Goal: Task Accomplishment & Management: Use online tool/utility

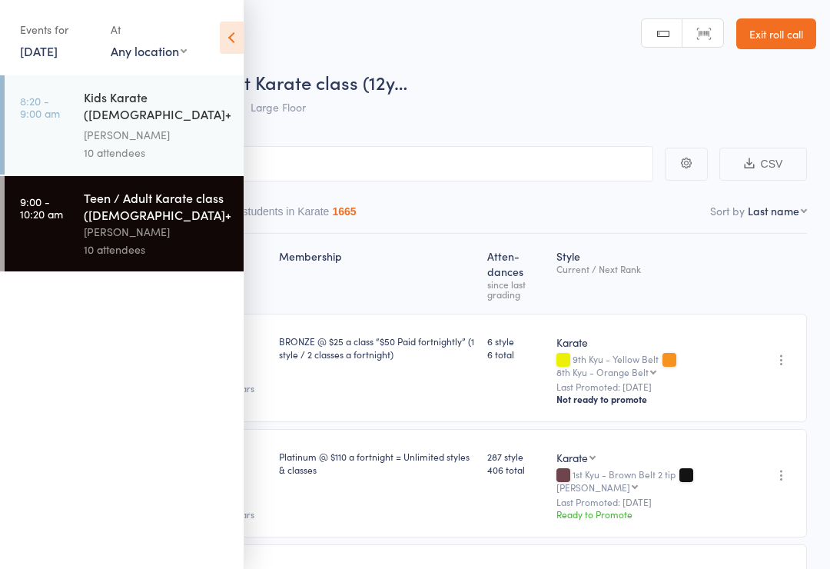
click at [55, 58] on link "[DATE]" at bounding box center [39, 50] width 38 height 17
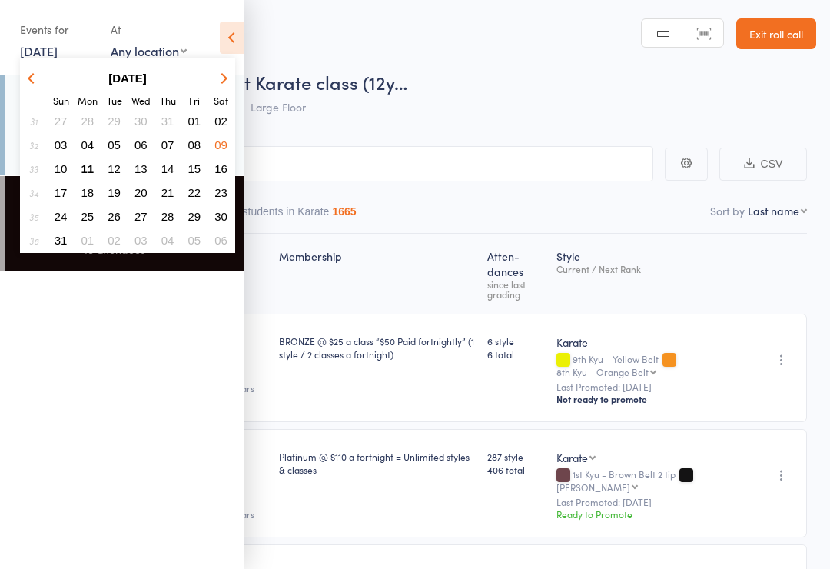
click at [93, 178] on button "11" at bounding box center [88, 168] width 24 height 21
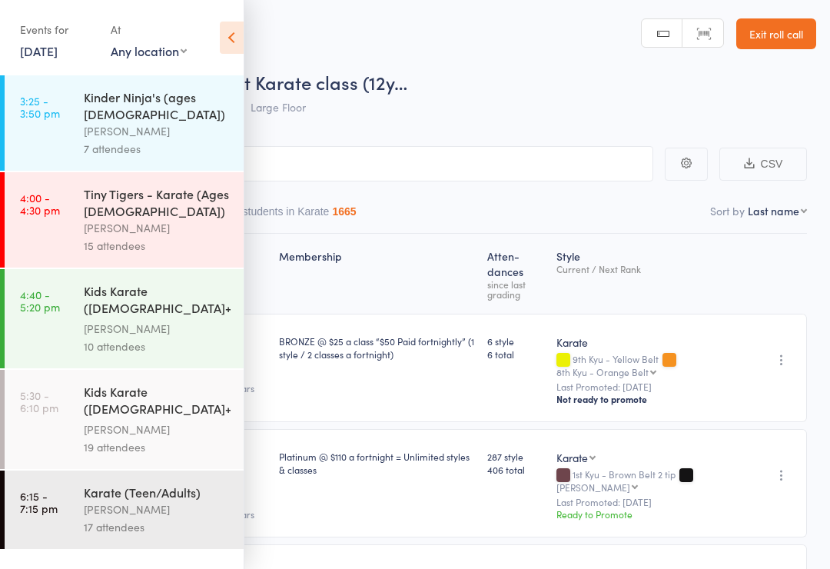
click at [204, 140] on div "7 attendees" at bounding box center [157, 149] width 147 height 18
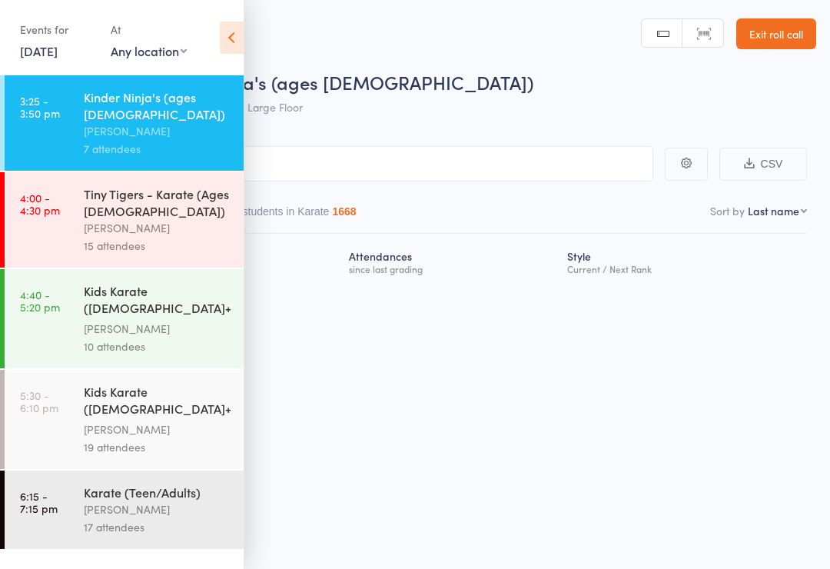
click at [242, 28] on icon at bounding box center [232, 38] width 24 height 32
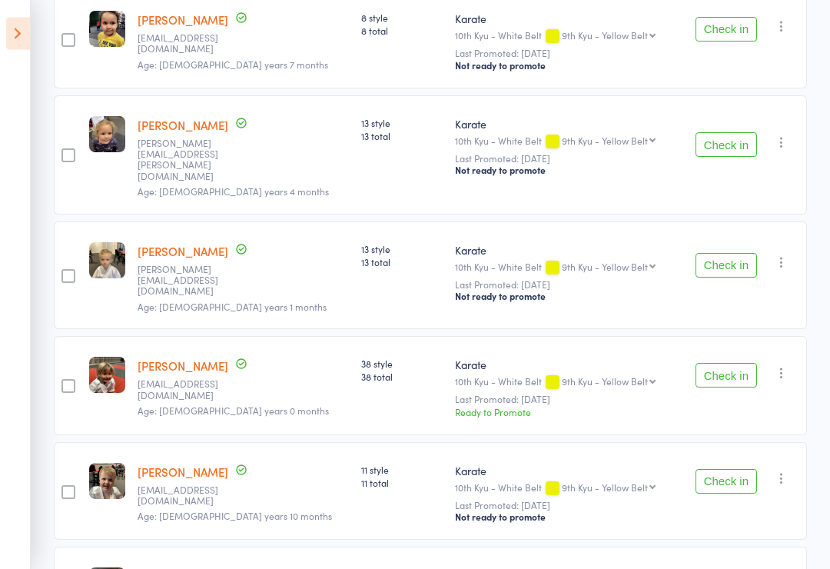
scroll to position [297, 0]
click at [734, 135] on button "Check in" at bounding box center [726, 146] width 61 height 25
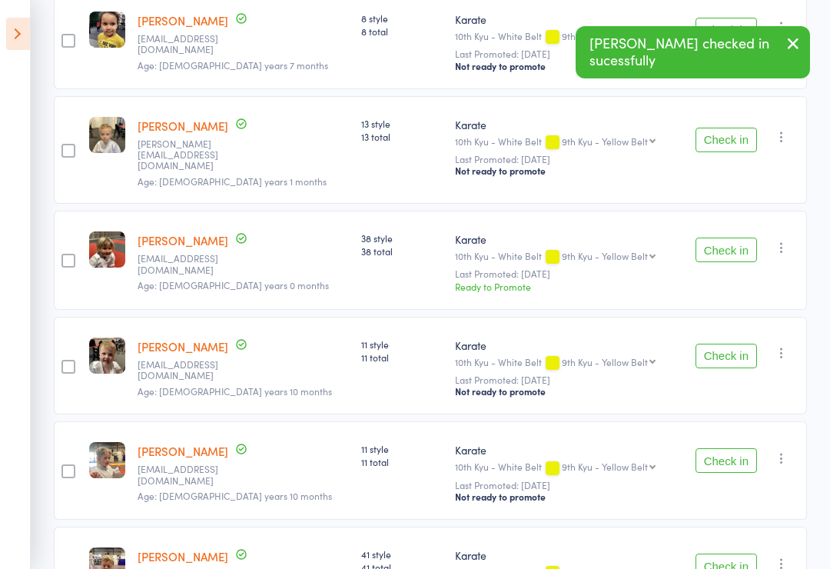
click at [732, 238] on button "Check in" at bounding box center [726, 250] width 61 height 25
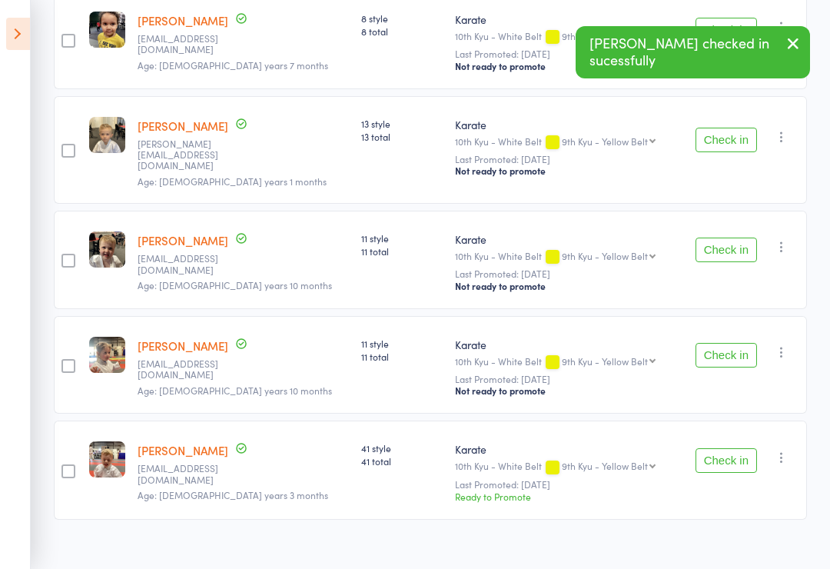
scroll to position [287, 0]
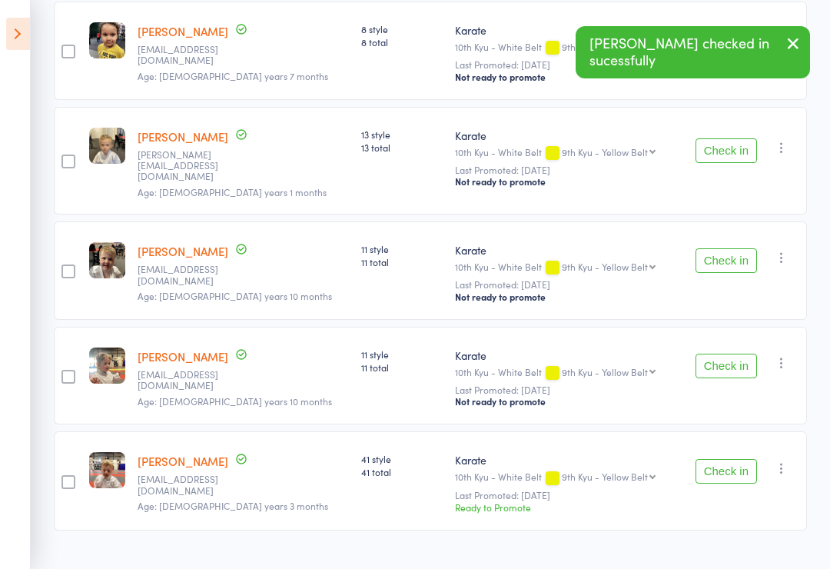
click at [734, 476] on button "Check in" at bounding box center [726, 471] width 61 height 25
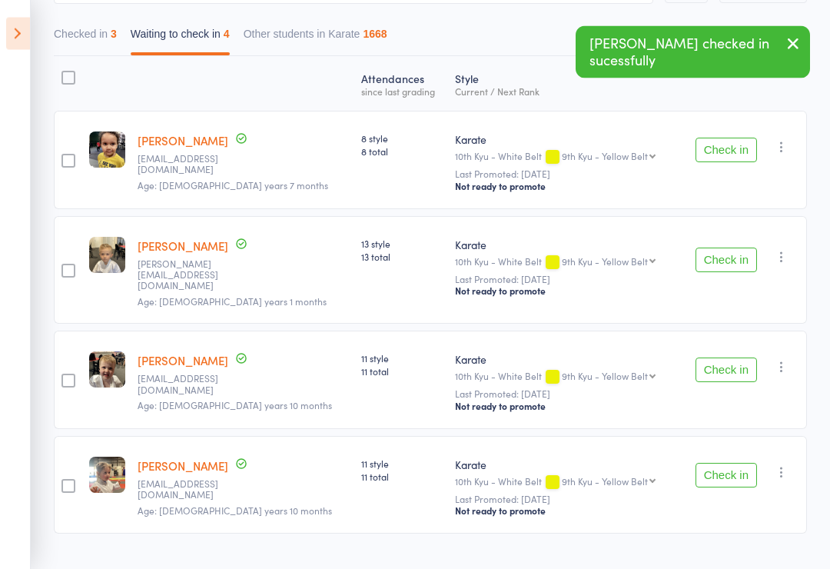
scroll to position [178, 0]
click at [739, 370] on button "Check in" at bounding box center [726, 369] width 61 height 25
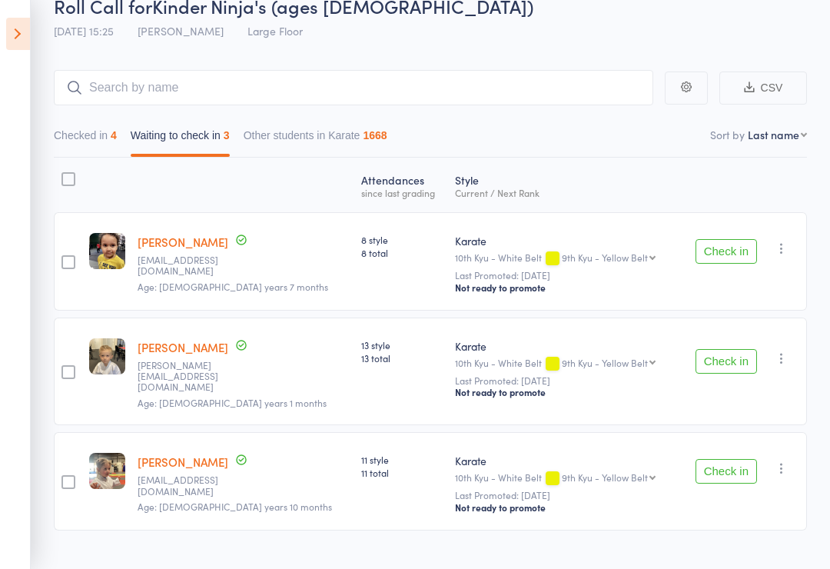
click at [736, 477] on button "Check in" at bounding box center [726, 471] width 61 height 25
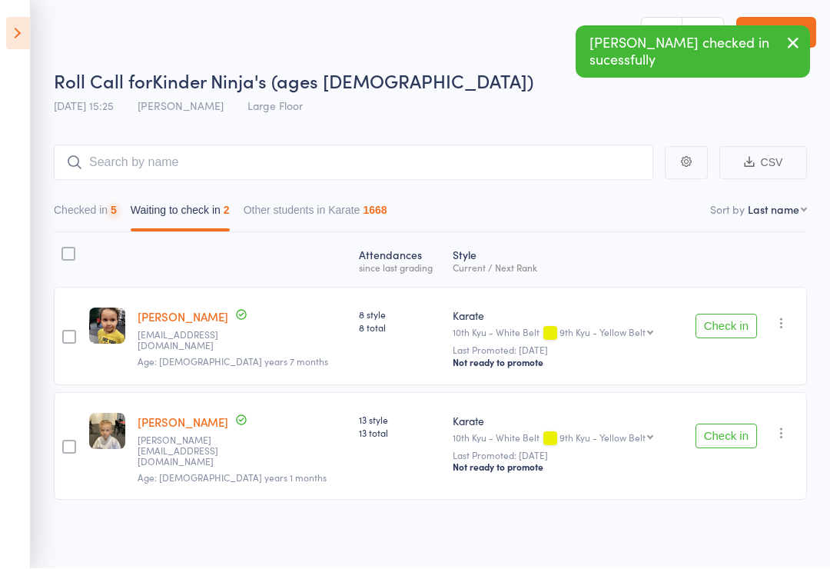
scroll to position [11, 0]
click at [28, 37] on icon at bounding box center [18, 34] width 24 height 32
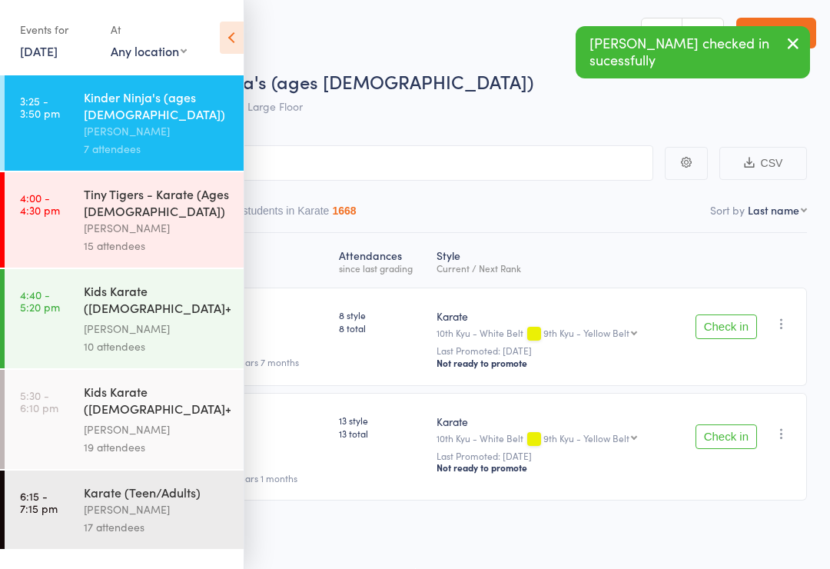
click at [32, 58] on link "[DATE]" at bounding box center [39, 50] width 38 height 17
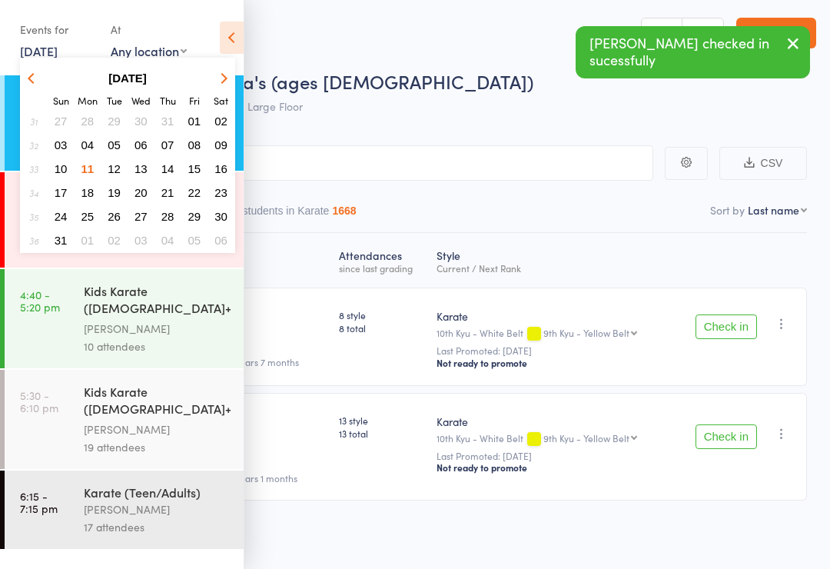
click at [26, 45] on link "[DATE]" at bounding box center [39, 50] width 38 height 17
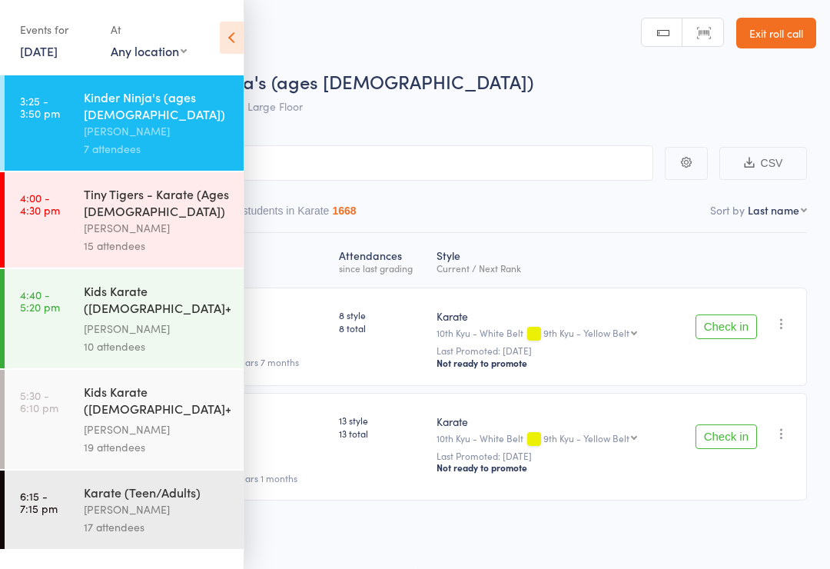
click at [242, 22] on icon at bounding box center [232, 38] width 24 height 32
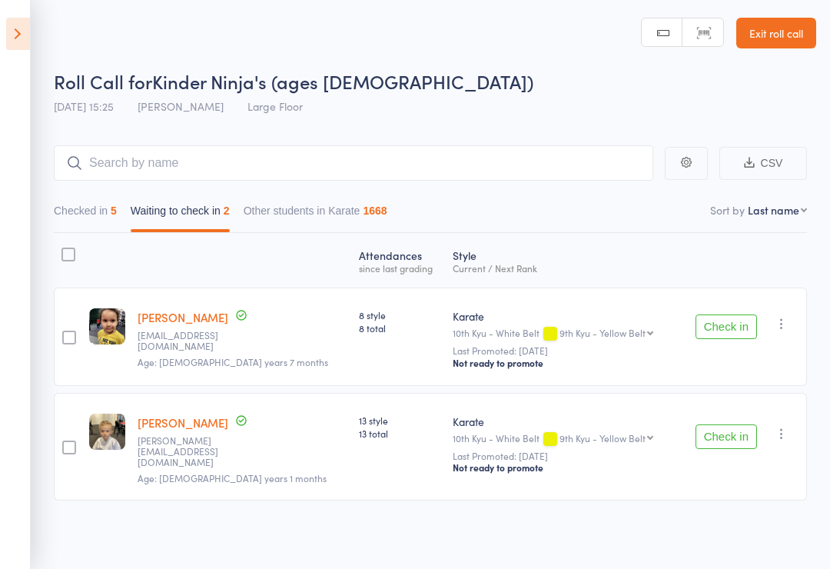
click at [748, 425] on button "Check in" at bounding box center [726, 436] width 61 height 25
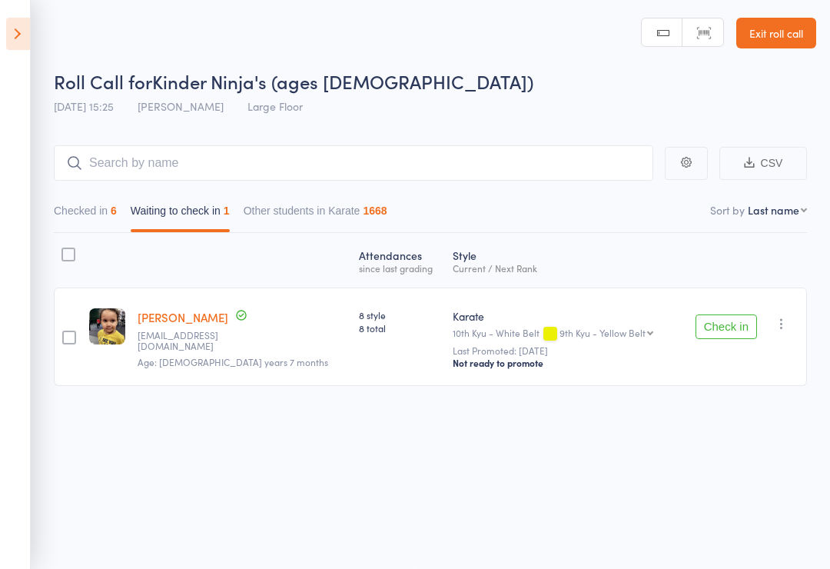
click at [783, 317] on icon "button" at bounding box center [781, 323] width 15 height 15
click at [753, 430] on li "Mark absent" at bounding box center [726, 436] width 127 height 21
click at [97, 200] on button "Checked in 6" at bounding box center [85, 214] width 63 height 35
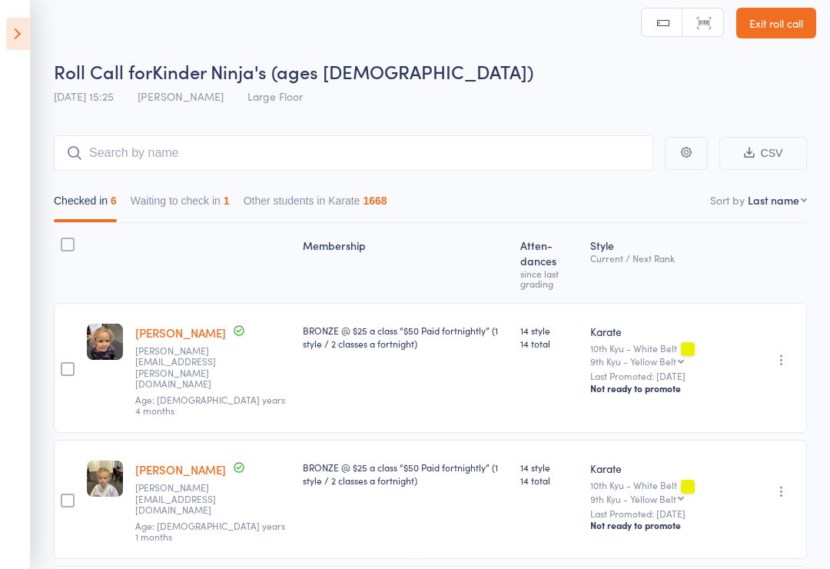
click at [221, 191] on button "Waiting to check in 1" at bounding box center [180, 204] width 99 height 35
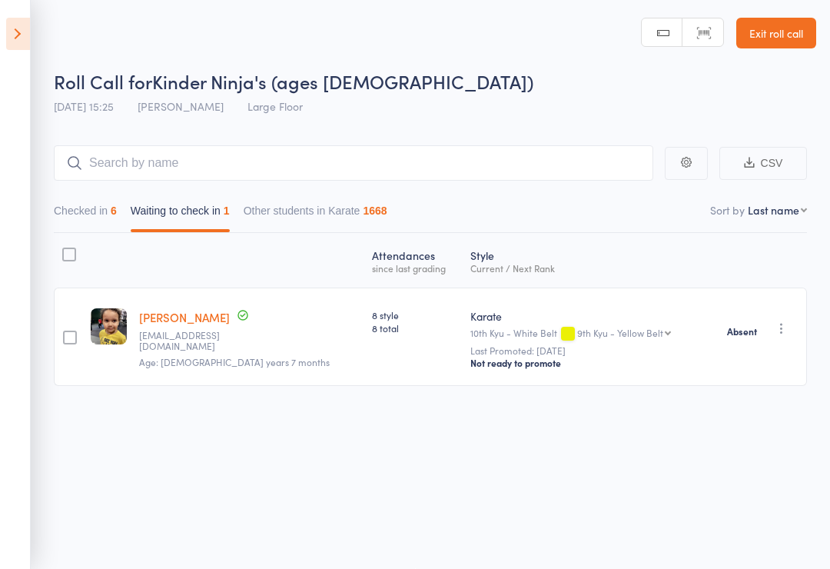
click at [13, 32] on icon at bounding box center [18, 34] width 24 height 32
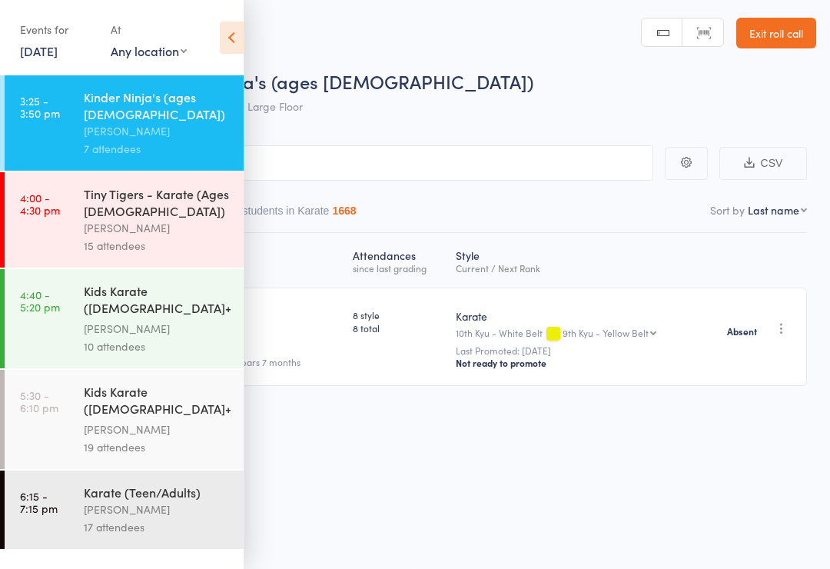
click at [214, 185] on div "Tiny Tigers - Karate (Ages [DEMOGRAPHIC_DATA])" at bounding box center [157, 202] width 147 height 34
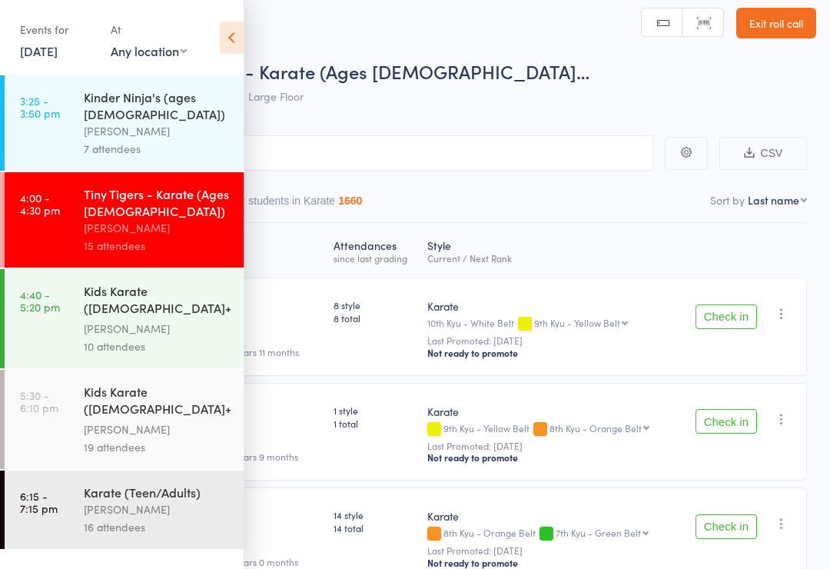
click at [229, 24] on icon at bounding box center [232, 38] width 24 height 32
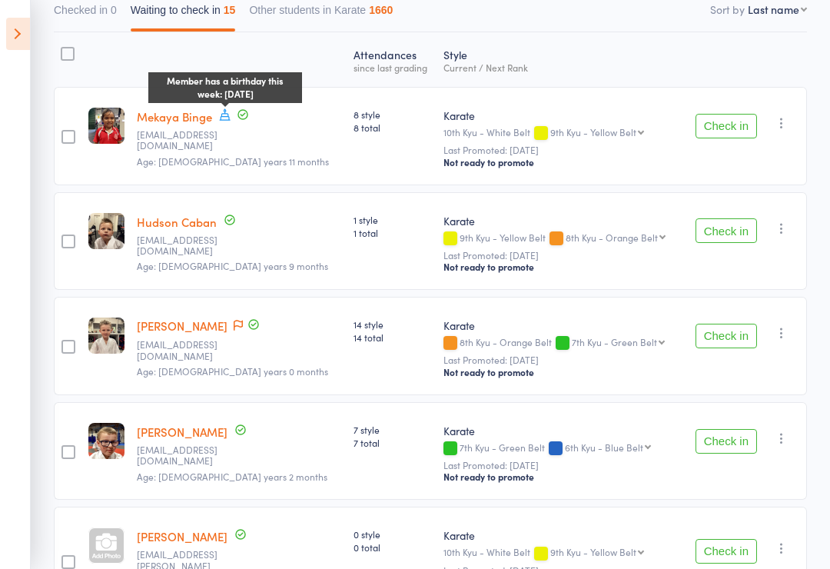
click at [221, 118] on icon at bounding box center [225, 115] width 14 height 14
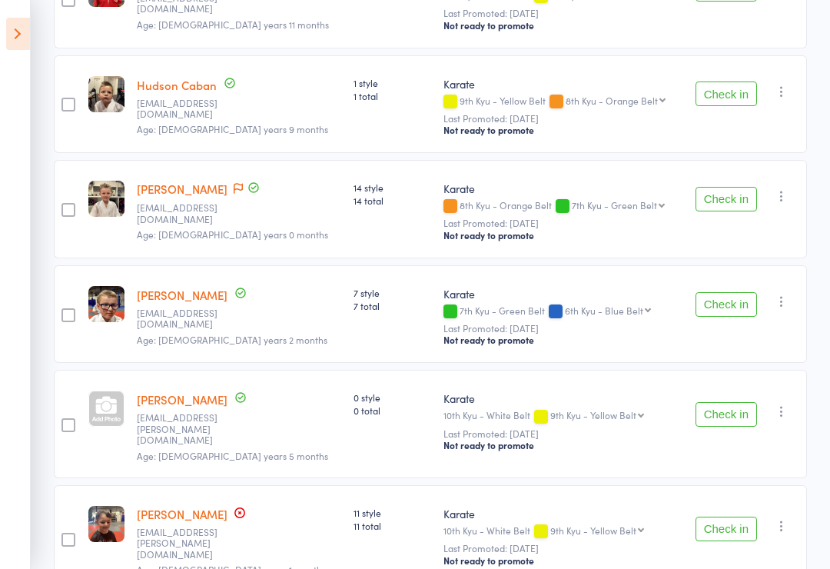
click at [297, 417] on div "[PERSON_NAME] [EMAIL_ADDRESS][PERSON_NAME][DOMAIN_NAME] Age: [DEMOGRAPHIC_DATA]…" at bounding box center [239, 424] width 217 height 108
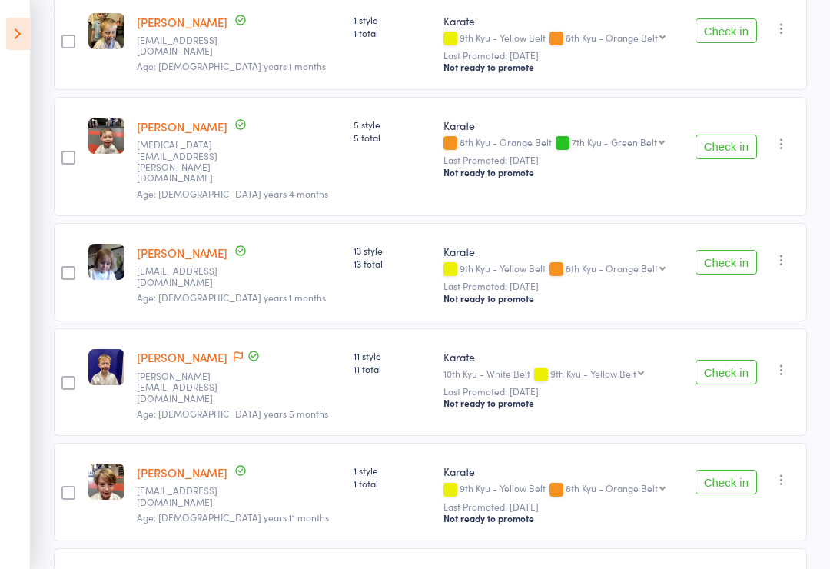
scroll to position [1187, 0]
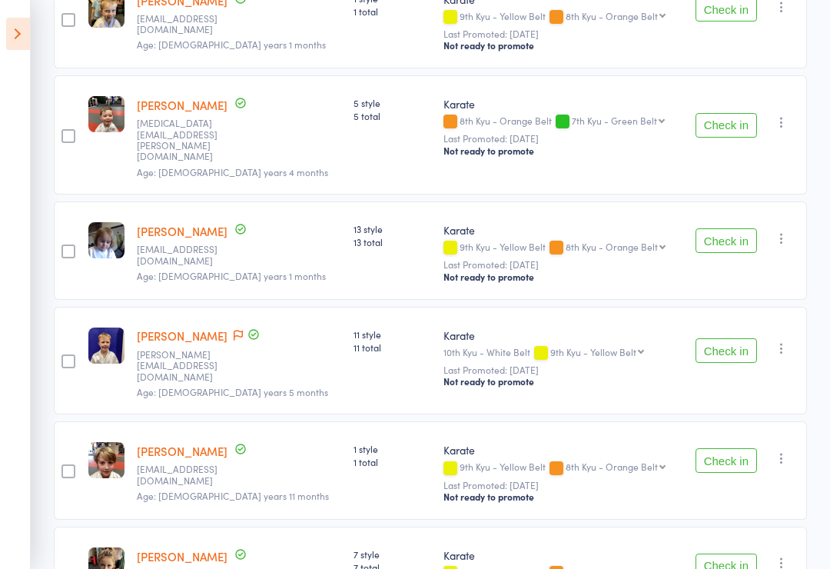
click at [747, 338] on button "Check in" at bounding box center [726, 350] width 61 height 25
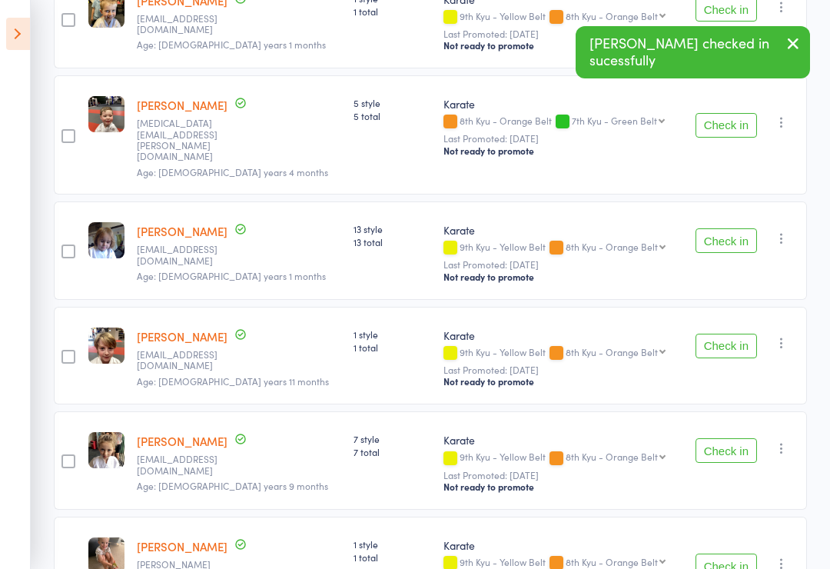
scroll to position [1236, 0]
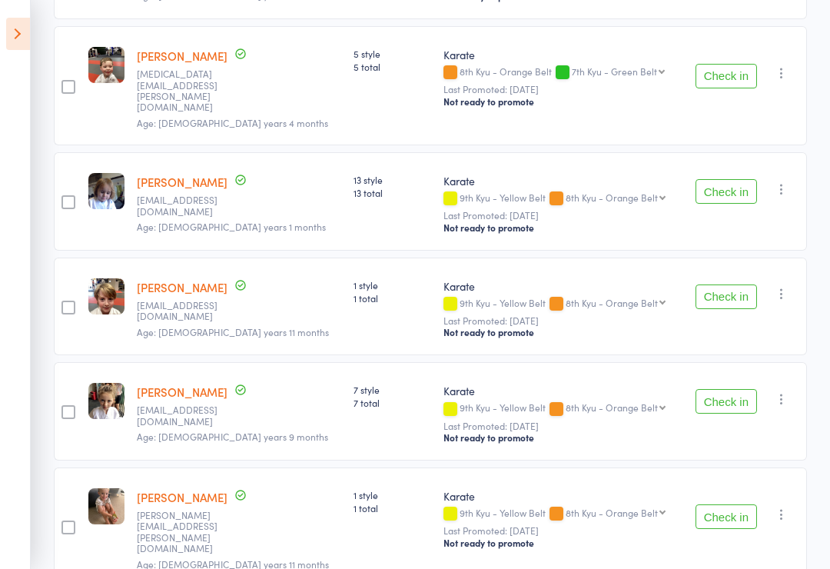
click at [740, 504] on button "Check in" at bounding box center [726, 516] width 61 height 25
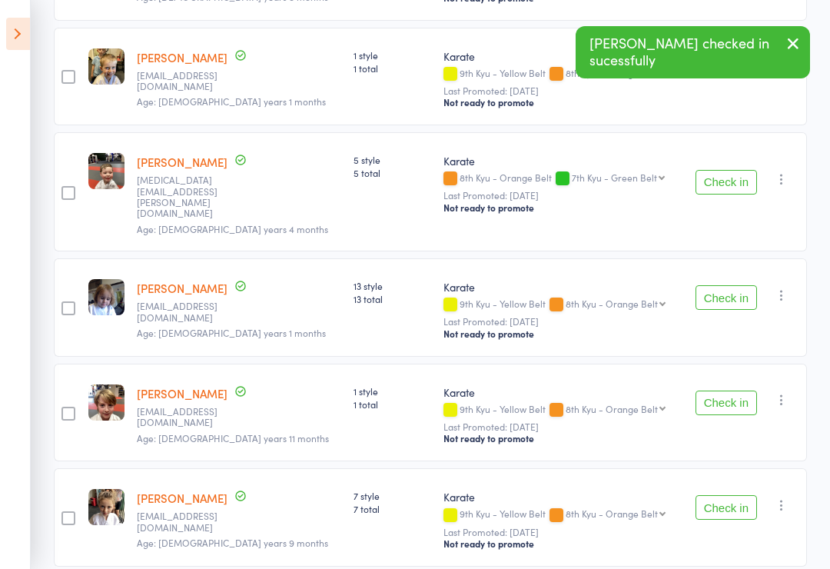
click at [725, 390] on button "Check in" at bounding box center [726, 402] width 61 height 25
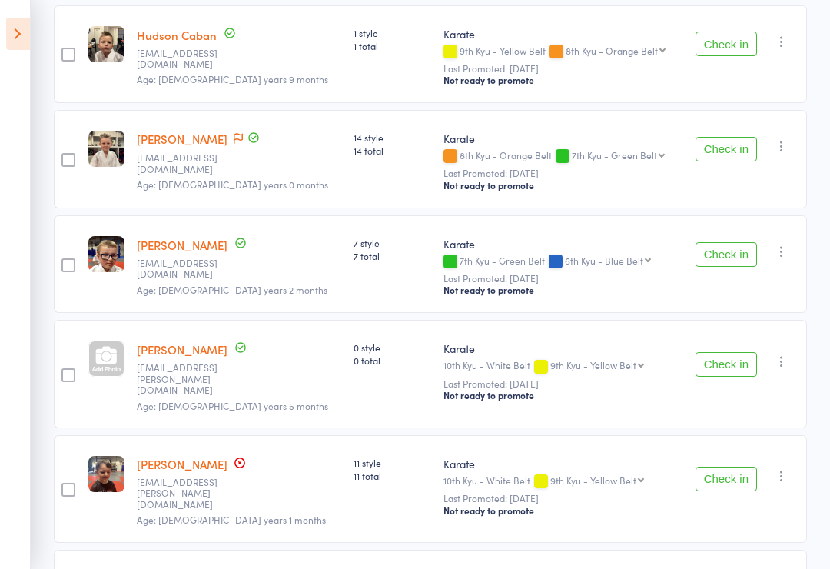
scroll to position [387, 0]
click at [737, 236] on div "Check in Check in Send message Add Note Remove [PERSON_NAME] absent" at bounding box center [745, 265] width 124 height 98
click at [729, 248] on button "Check in" at bounding box center [726, 255] width 61 height 25
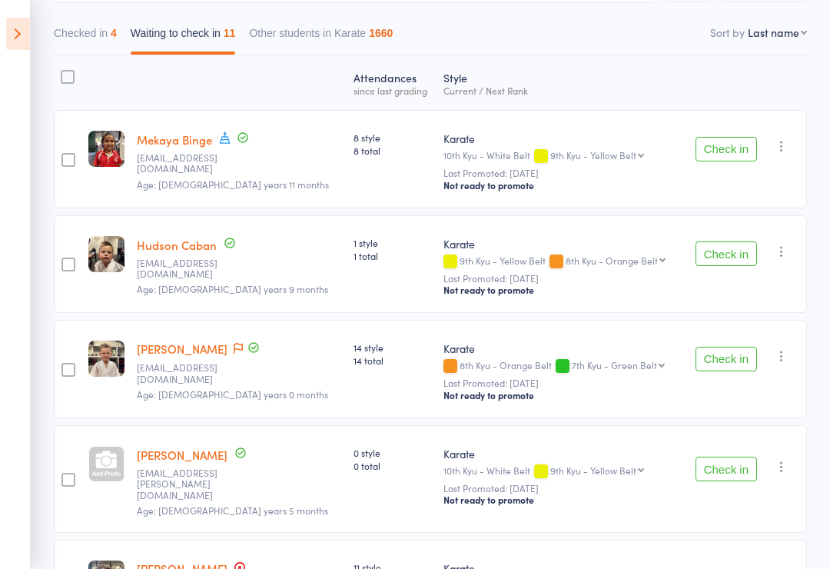
scroll to position [0, 0]
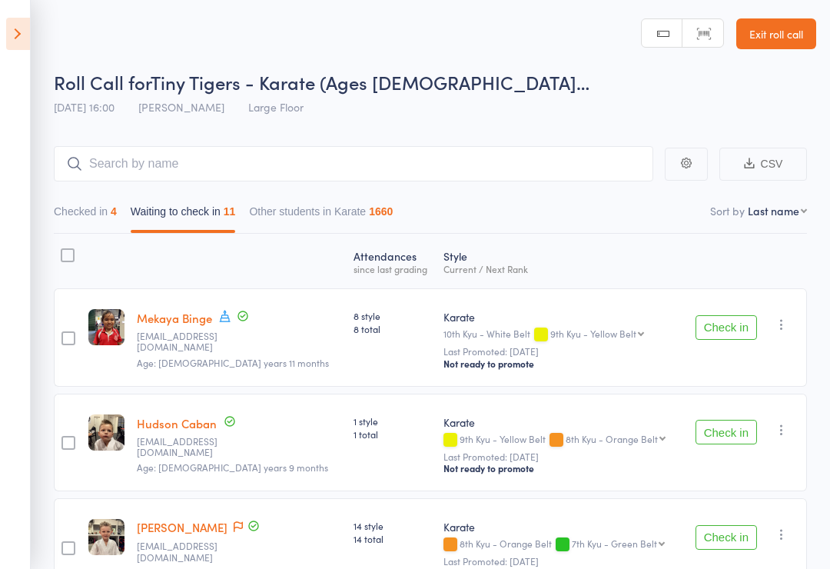
click at [111, 233] on button "Checked in 4" at bounding box center [85, 215] width 63 height 35
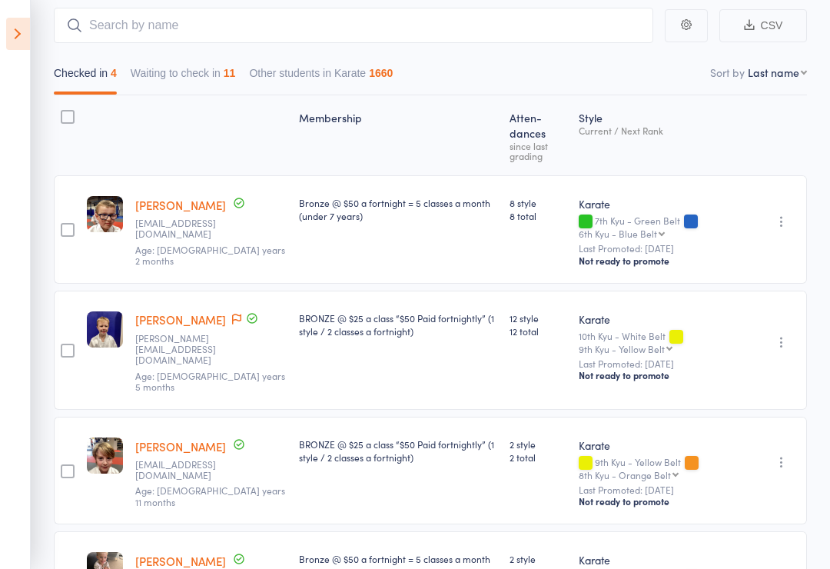
scroll to position [147, 0]
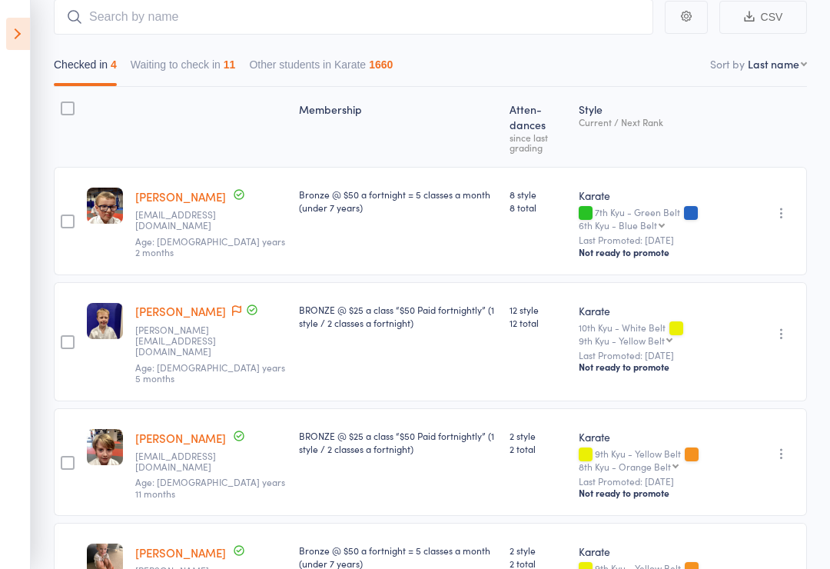
click at [232, 96] on div at bounding box center [211, 127] width 164 height 66
click at [236, 59] on div "11" at bounding box center [230, 64] width 12 height 12
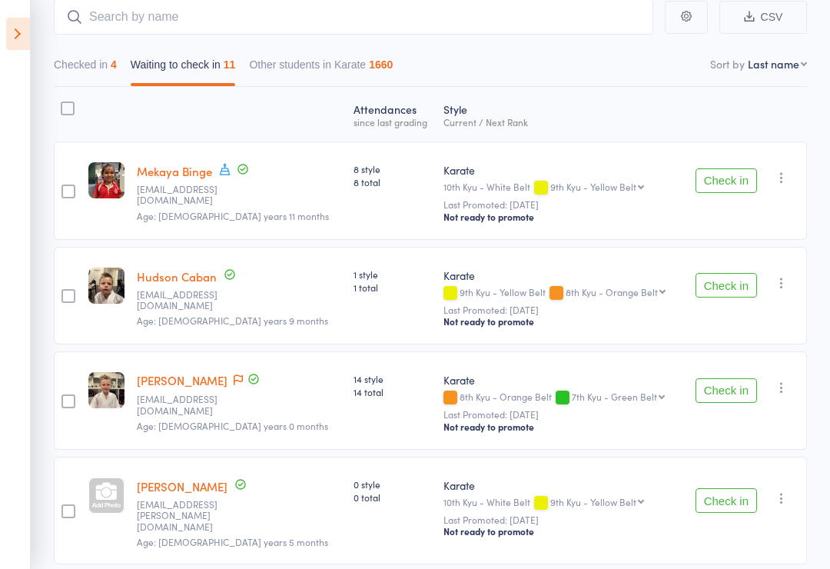
click at [107, 482] on div at bounding box center [106, 495] width 36 height 36
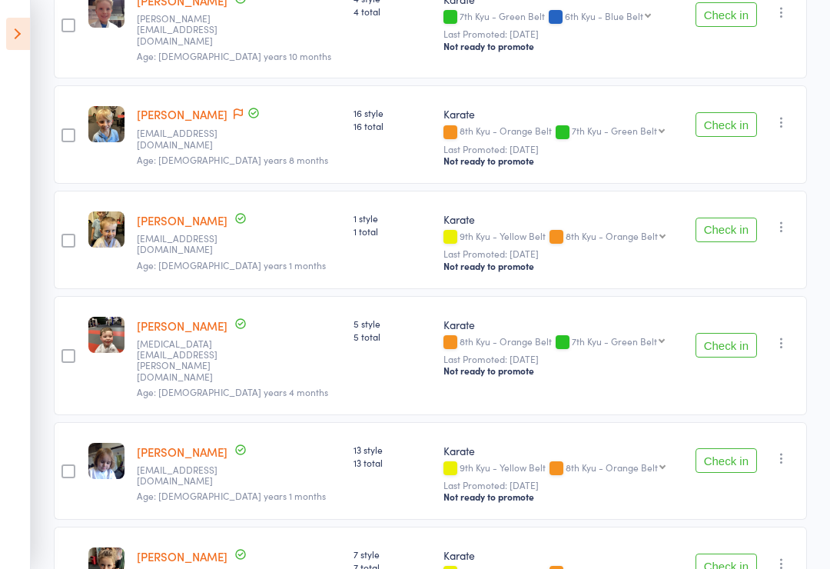
scroll to position [919, 0]
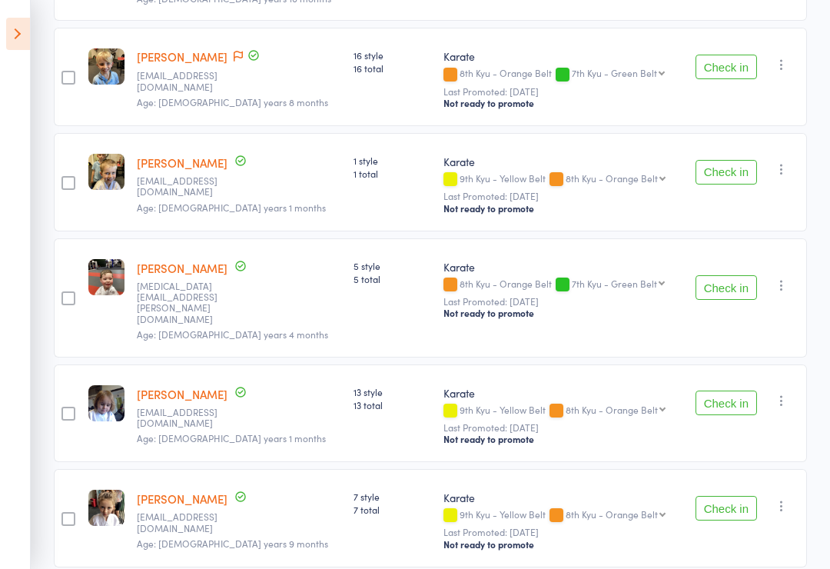
click at [723, 390] on div "Check in Check in Send message Add Note Remove [PERSON_NAME] absent" at bounding box center [745, 413] width 124 height 98
click at [713, 390] on button "Check in" at bounding box center [726, 402] width 61 height 25
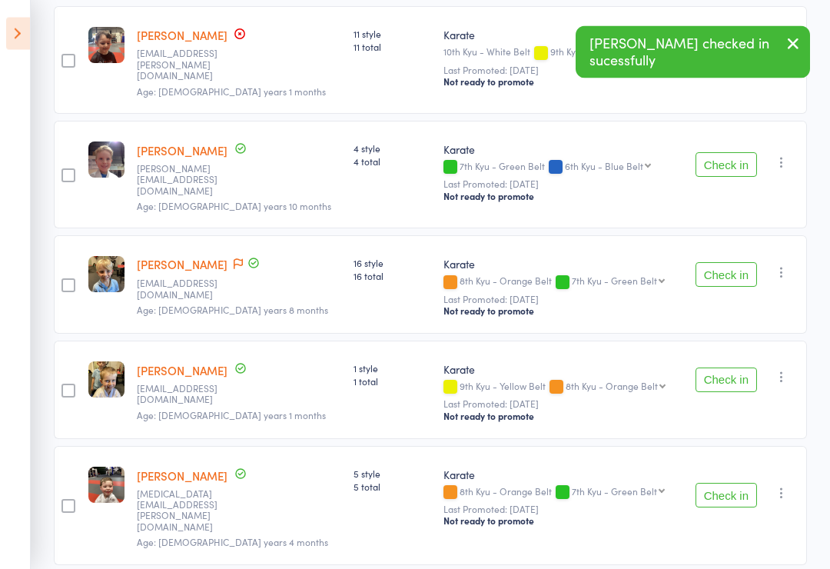
click at [713, 153] on button "Check in" at bounding box center [726, 165] width 61 height 25
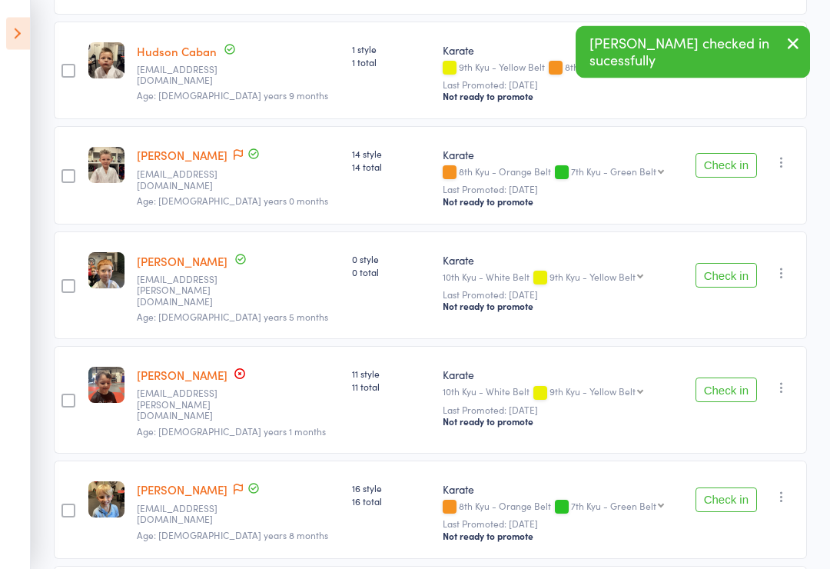
scroll to position [354, 0]
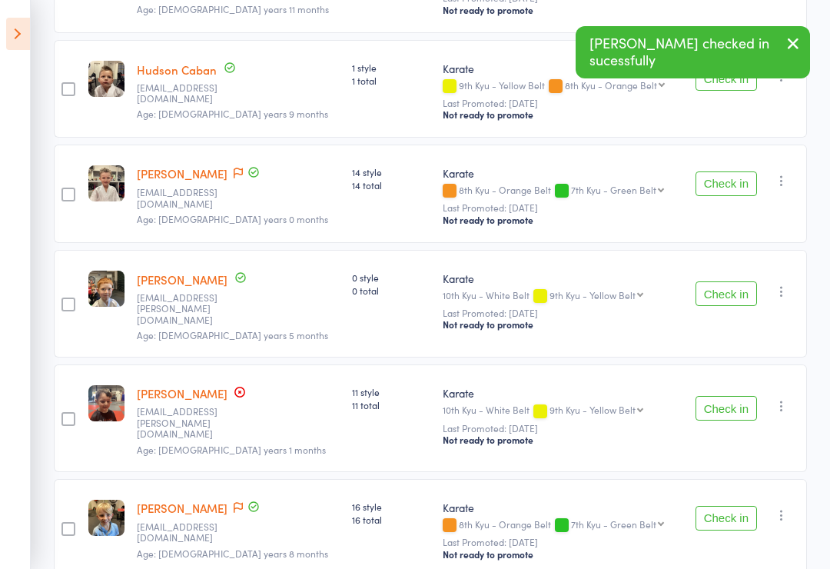
click at [737, 283] on button "Check in" at bounding box center [726, 293] width 61 height 25
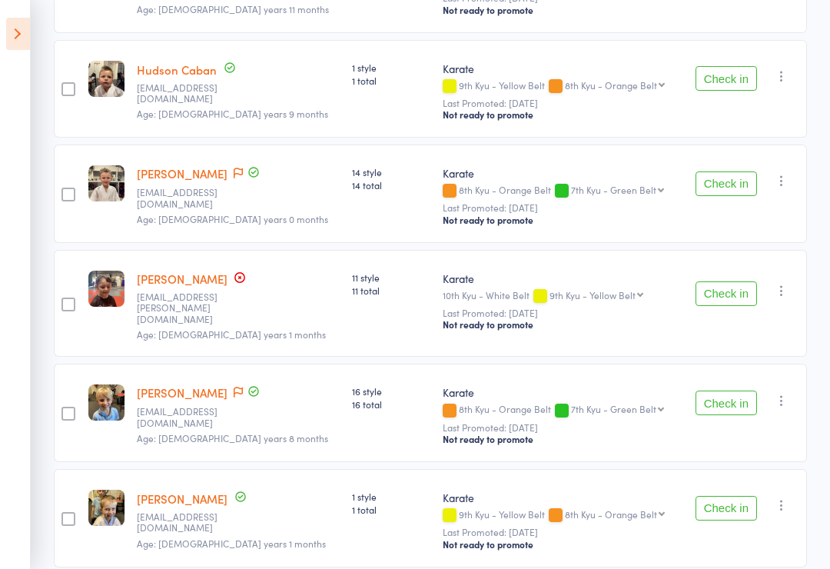
click at [16, 47] on icon at bounding box center [18, 34] width 24 height 32
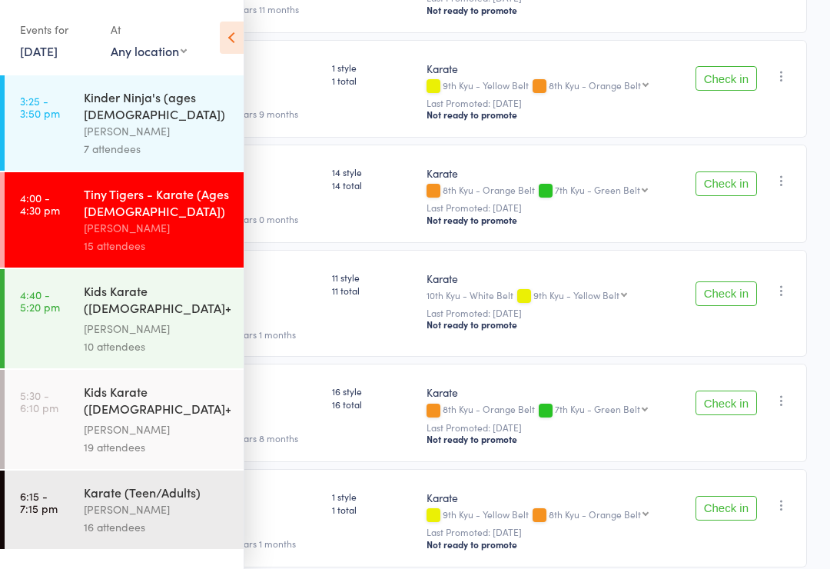
click at [235, 38] on icon at bounding box center [232, 38] width 24 height 32
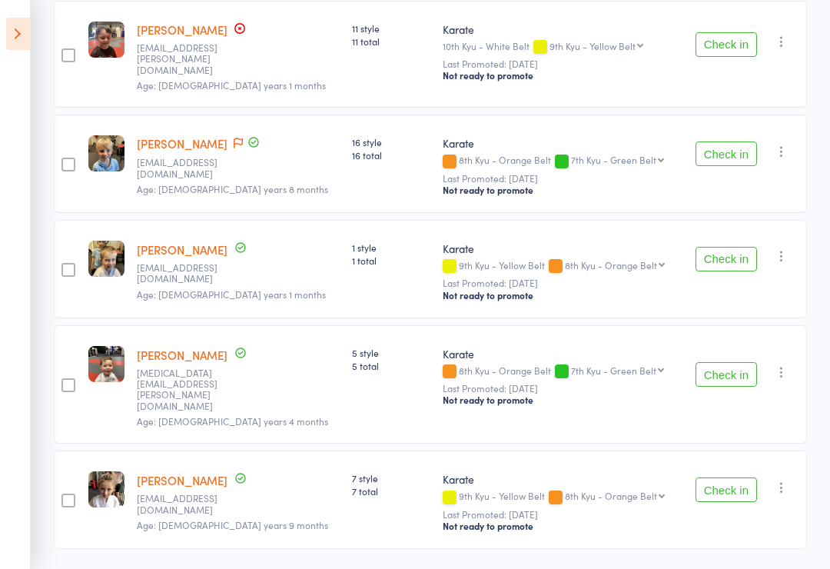
scroll to position [603, 0]
click at [719, 371] on button "Check in" at bounding box center [726, 373] width 61 height 25
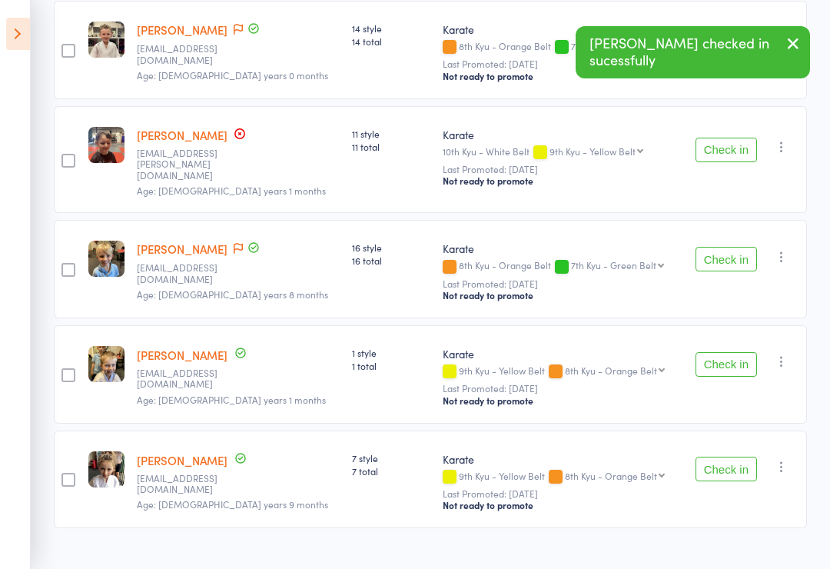
click at [757, 473] on button "Check in" at bounding box center [726, 469] width 61 height 25
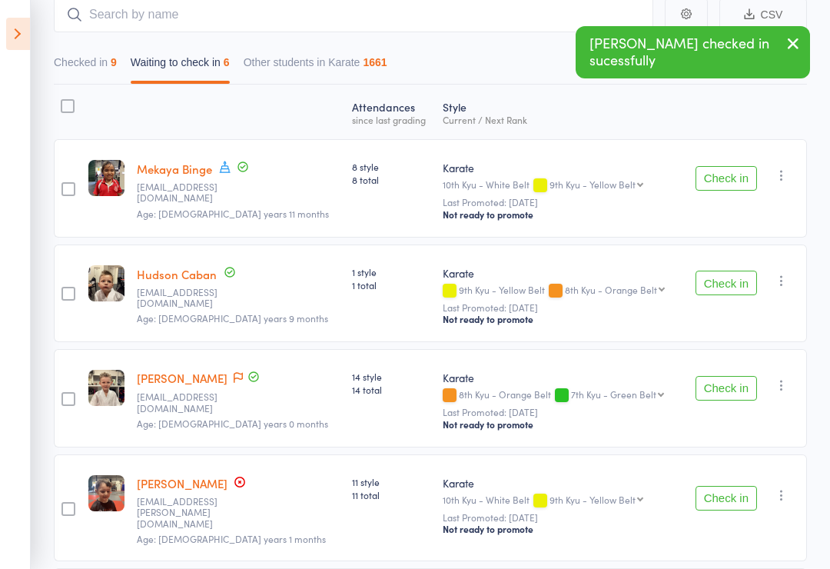
scroll to position [147, 0]
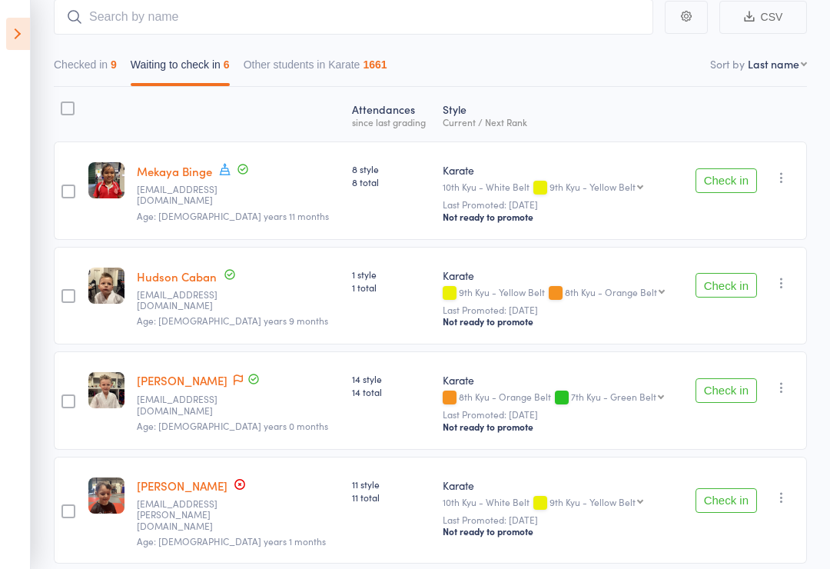
click at [744, 297] on button "Check in" at bounding box center [726, 285] width 61 height 25
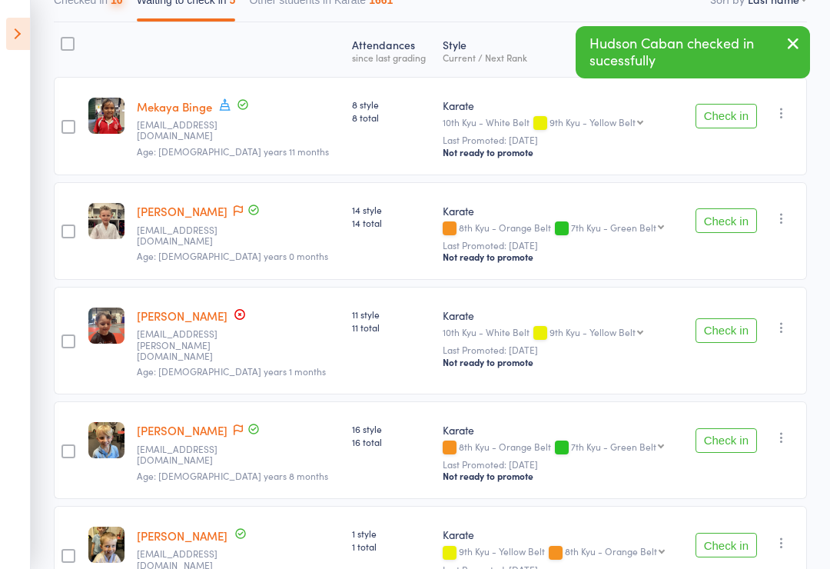
scroll to position [210, 0]
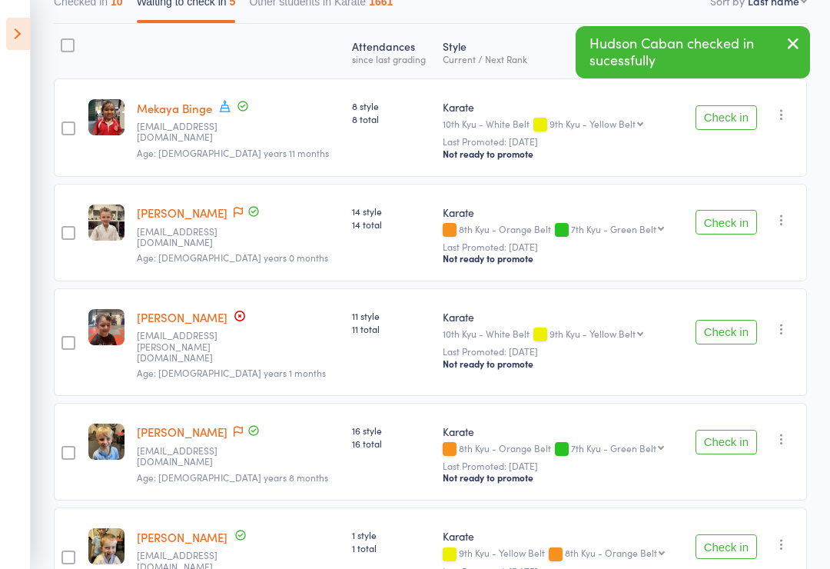
click at [720, 225] on button "Check in" at bounding box center [726, 222] width 61 height 25
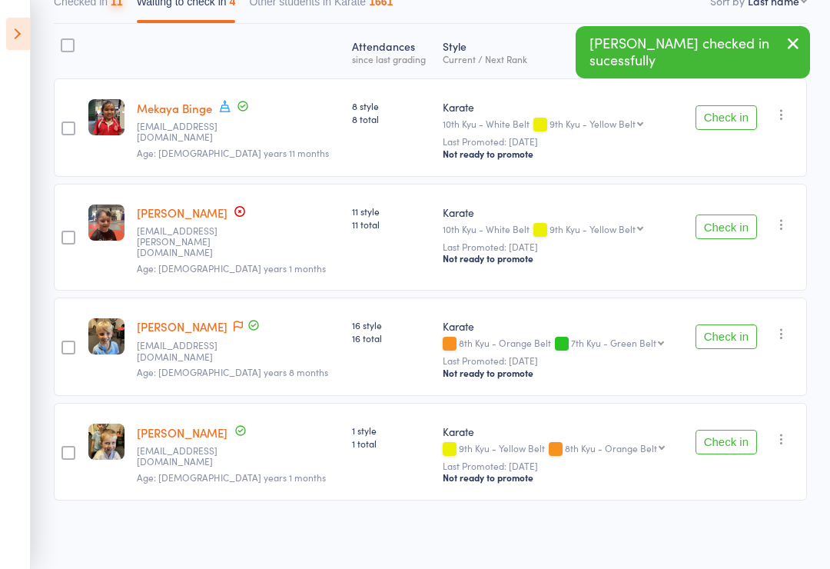
scroll to position [181, 0]
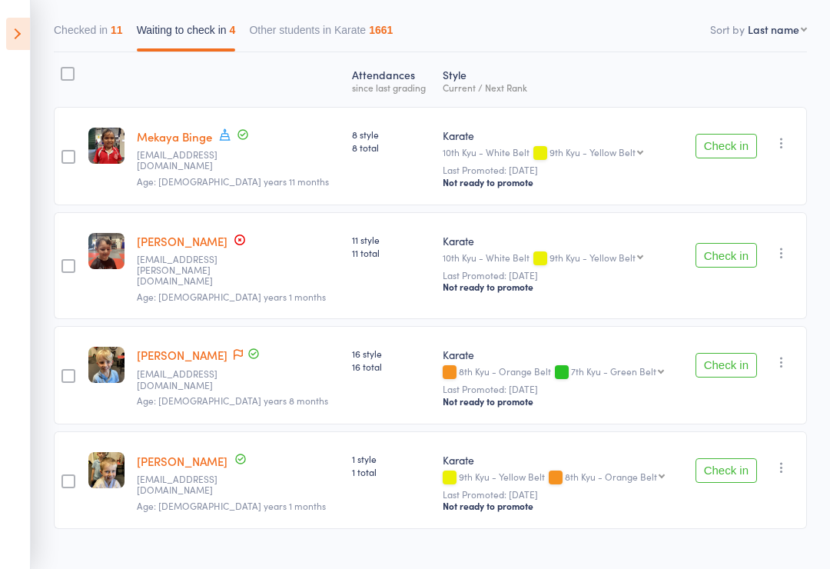
click at [786, 260] on button "button" at bounding box center [781, 253] width 18 height 18
click at [754, 360] on li "Mark absent" at bounding box center [726, 365] width 127 height 21
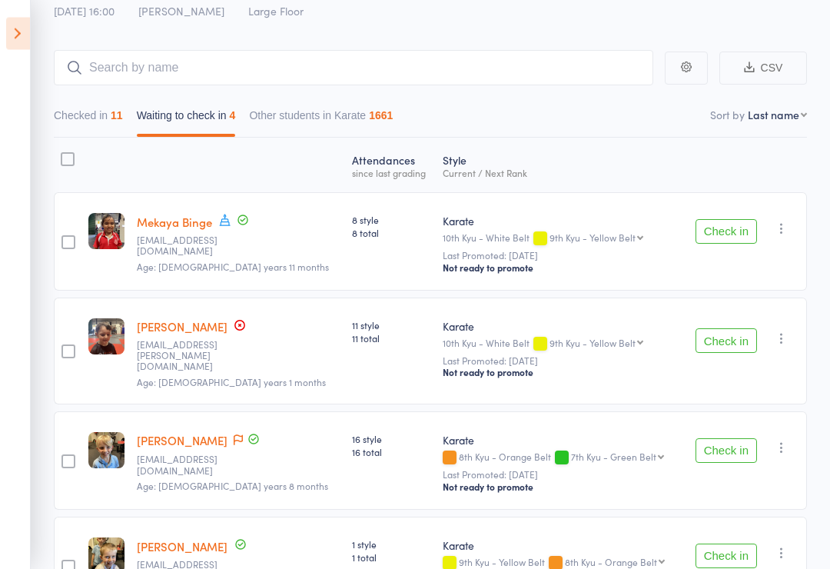
scroll to position [0, 0]
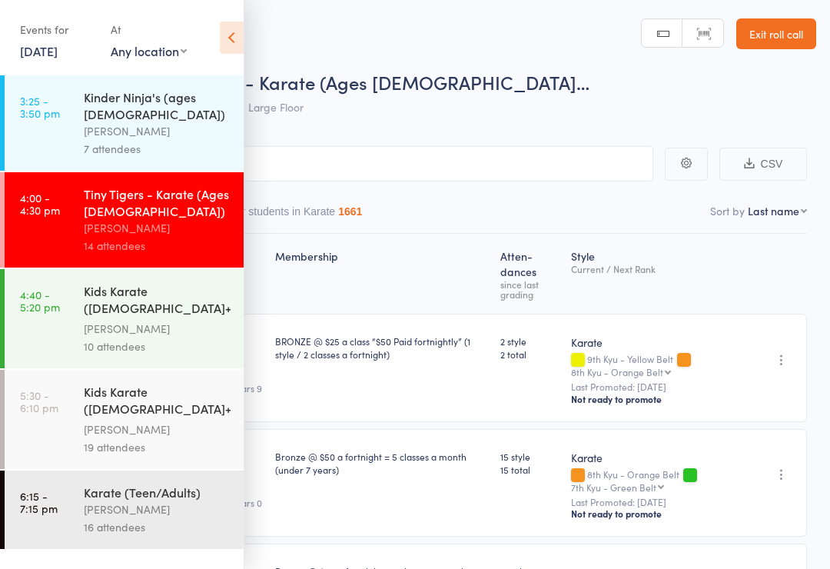
click at [241, 24] on icon at bounding box center [232, 38] width 24 height 32
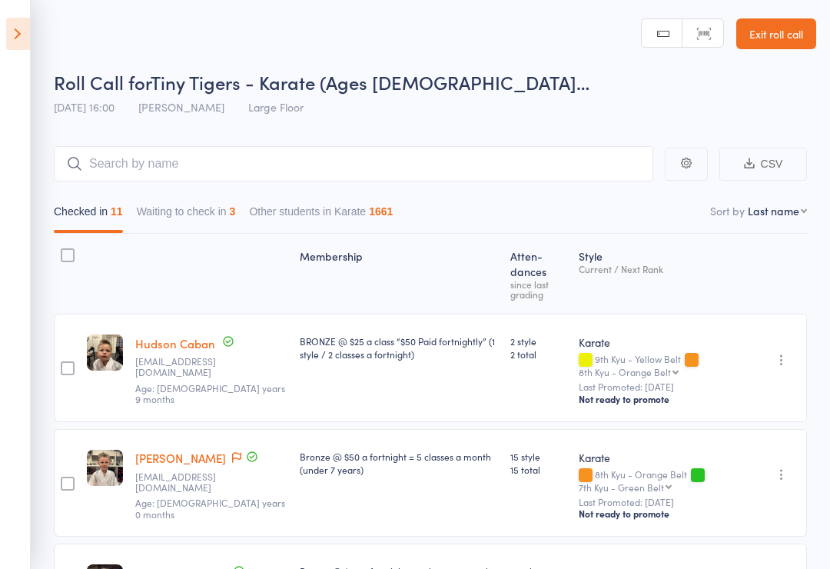
click at [236, 221] on button "Waiting to check in 3" at bounding box center [186, 215] width 99 height 35
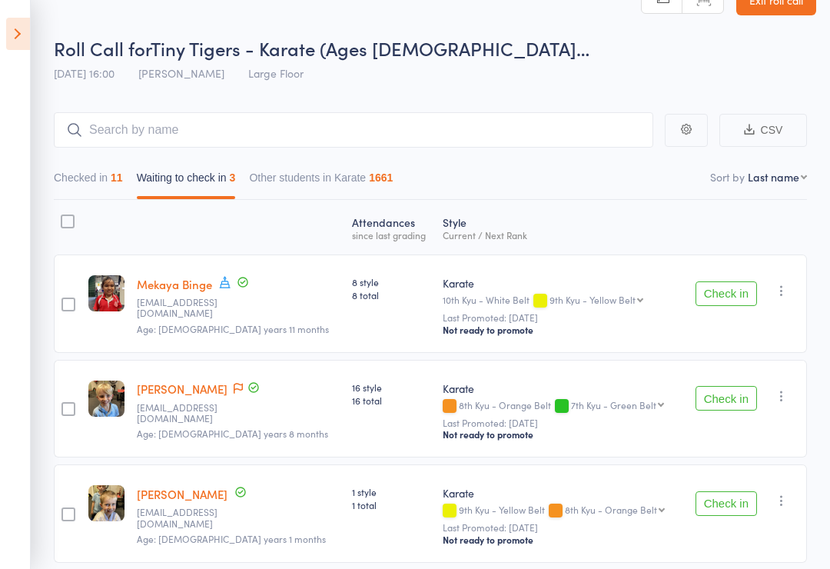
scroll to position [76, 0]
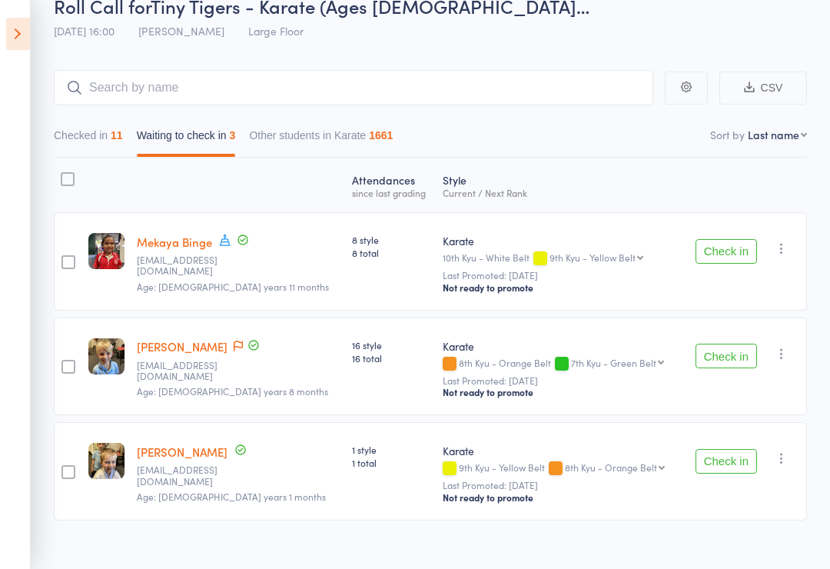
click at [61, 153] on button "Checked in 11" at bounding box center [88, 138] width 69 height 35
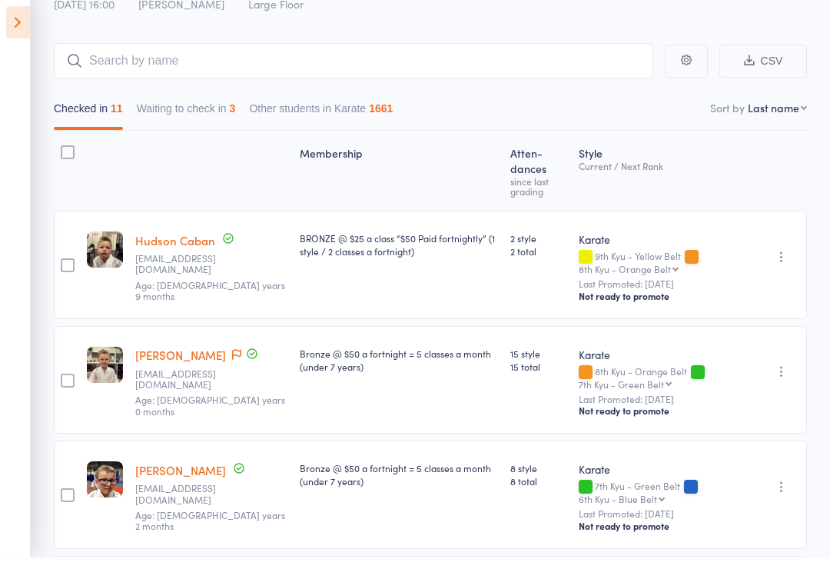
click at [147, 115] on button "Waiting to check in 3" at bounding box center [186, 123] width 99 height 35
